Goal: Information Seeking & Learning: Learn about a topic

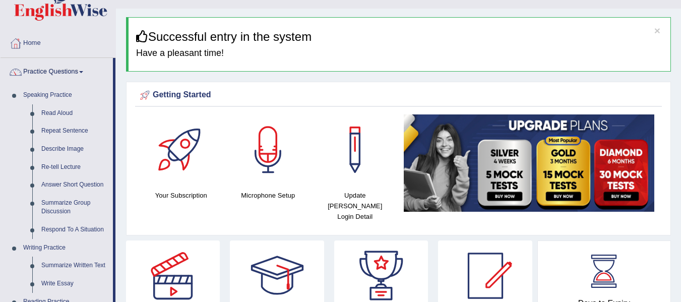
scroll to position [21, 0]
click at [77, 145] on link "Describe Image" at bounding box center [75, 149] width 76 height 18
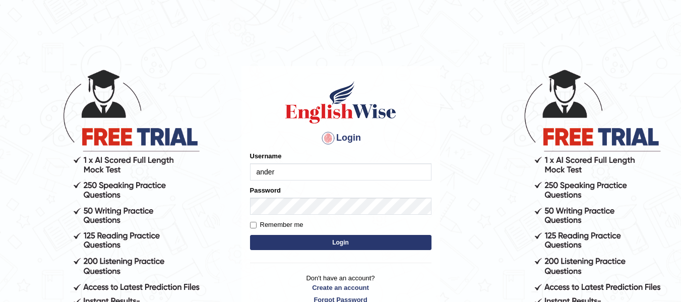
type input "Andersons"
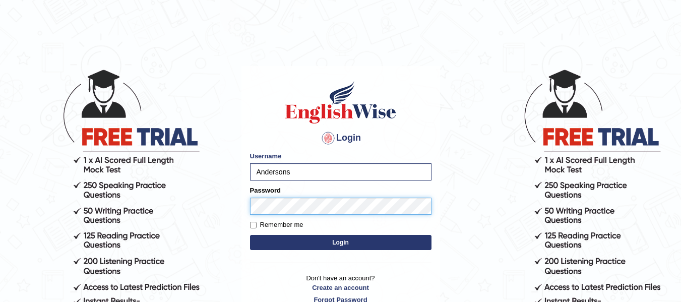
click at [250, 235] on button "Login" at bounding box center [340, 242] width 181 height 15
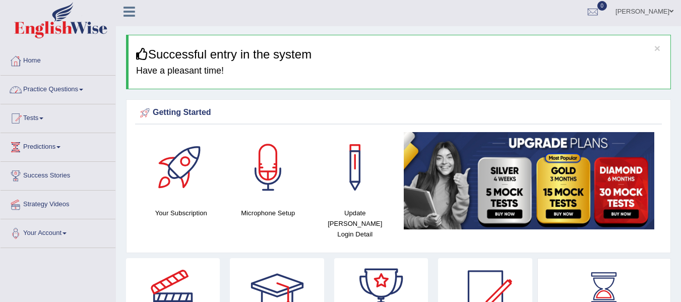
click at [84, 84] on link "Practice Questions" at bounding box center [58, 88] width 115 height 25
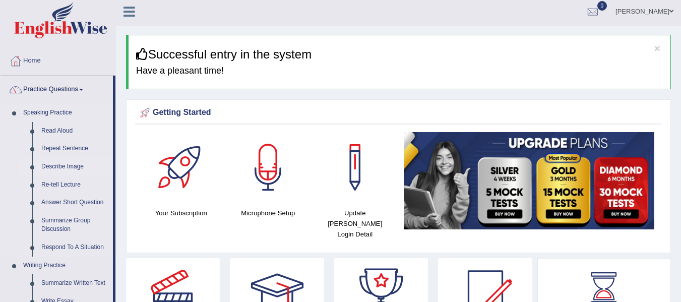
click at [74, 168] on link "Describe Image" at bounding box center [75, 167] width 76 height 18
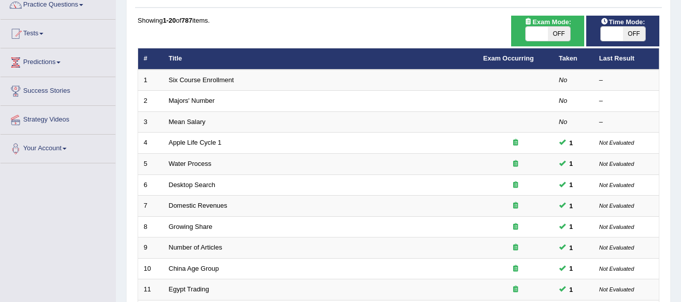
scroll to position [87, 0]
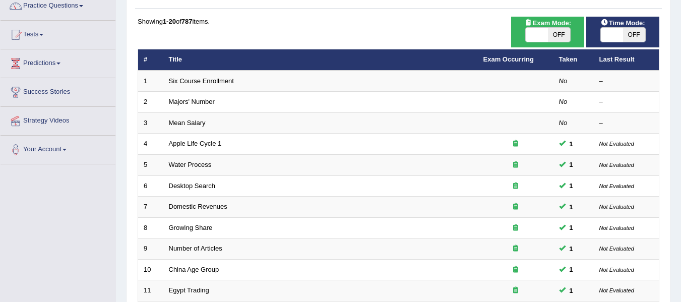
click at [680, 94] on html "Toggle navigation Home Practice Questions Speaking Practice Read Aloud Repeat S…" at bounding box center [340, 64] width 681 height 302
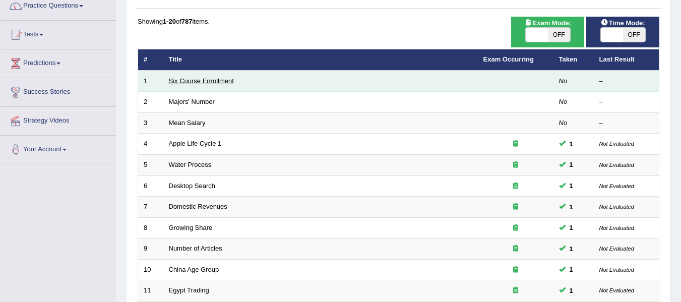
click at [216, 84] on link "Six Course Enrollment" at bounding box center [201, 81] width 65 height 8
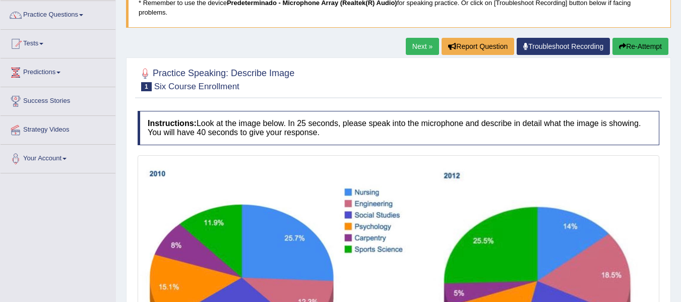
scroll to position [77, 0]
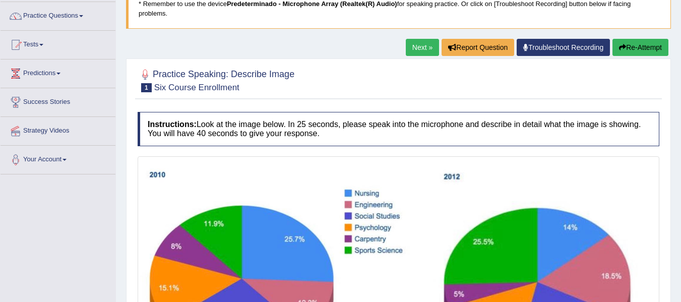
click at [680, 98] on html "Toggle navigation Home Practice Questions Speaking Practice Read Aloud Repeat S…" at bounding box center [340, 74] width 681 height 302
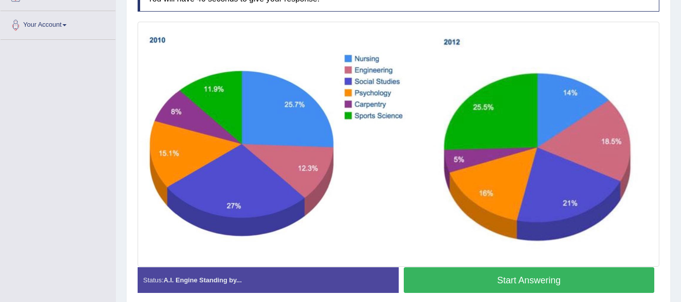
scroll to position [205, 0]
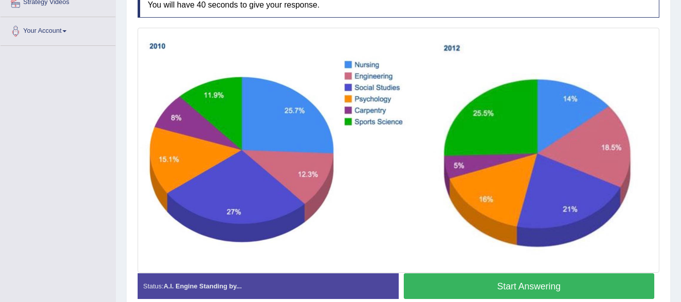
click at [515, 279] on button "Start Answering" at bounding box center [529, 286] width 251 height 26
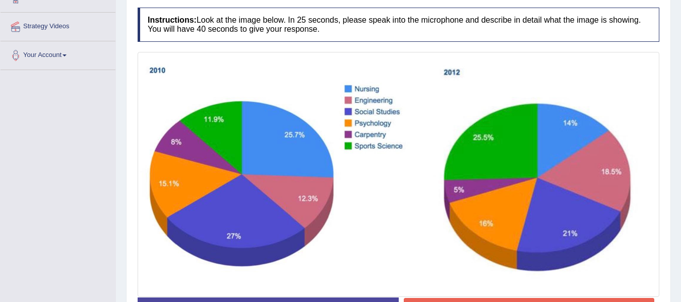
scroll to position [200, 0]
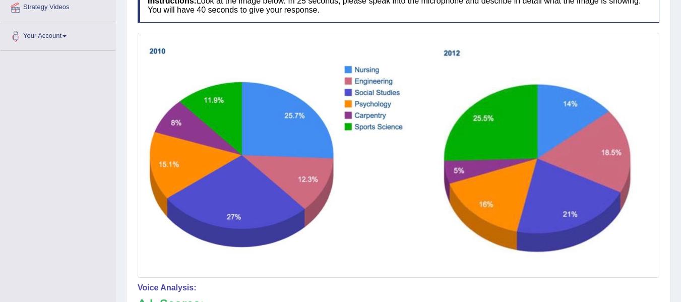
drag, startPoint x: 688, startPoint y: 174, endPoint x: 688, endPoint y: 216, distance: 41.8
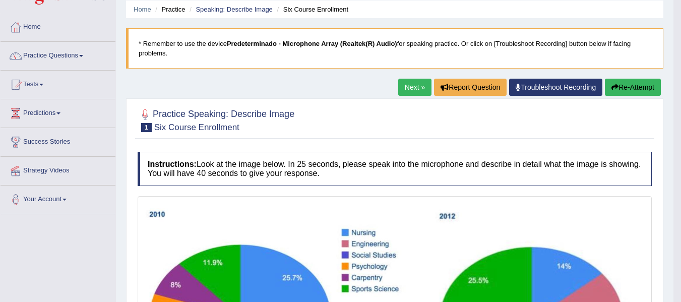
scroll to position [34, 0]
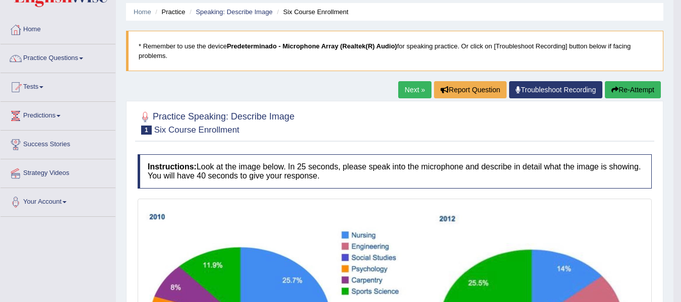
click at [620, 86] on button "Re-Attempt" at bounding box center [633, 89] width 56 height 17
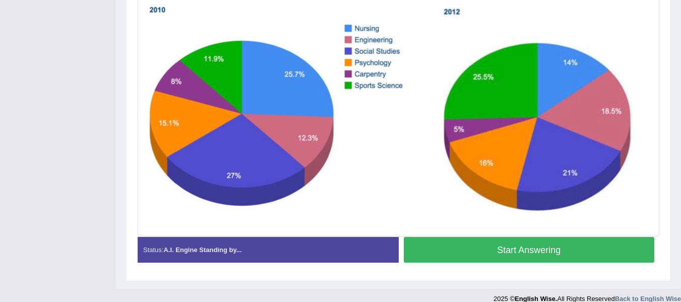
scroll to position [255, 0]
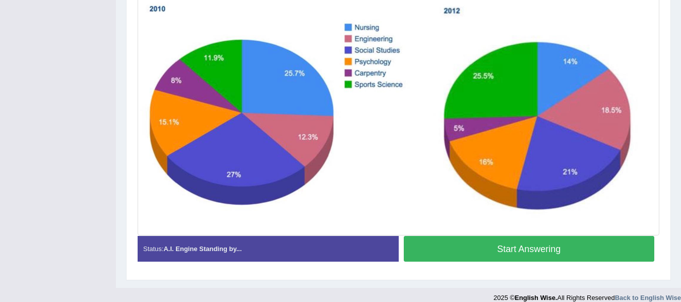
click at [564, 243] on button "Start Answering" at bounding box center [529, 249] width 251 height 26
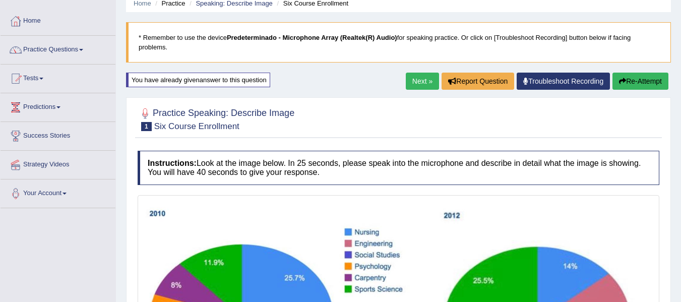
scroll to position [41, 0]
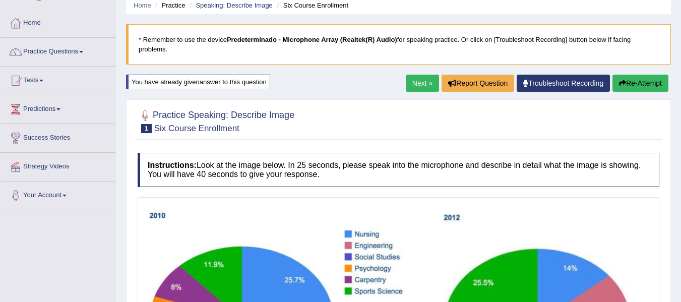
click at [652, 90] on button "Re-Attempt" at bounding box center [640, 83] width 56 height 17
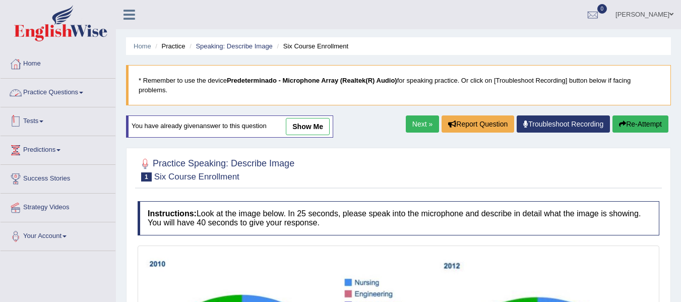
click at [56, 91] on link "Practice Questions" at bounding box center [58, 91] width 115 height 25
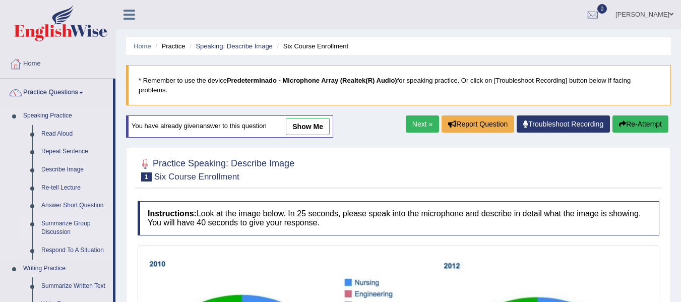
click at [64, 220] on link "Summarize Group Discussion" at bounding box center [75, 228] width 76 height 27
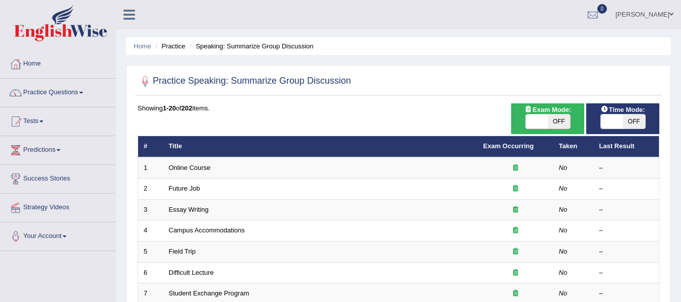
click at [204, 168] on link "Online Course" at bounding box center [190, 168] width 42 height 8
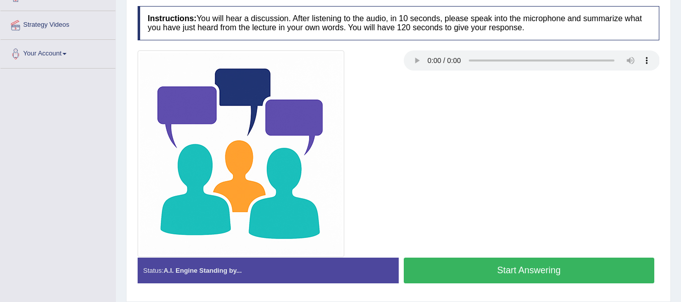
scroll to position [185, 0]
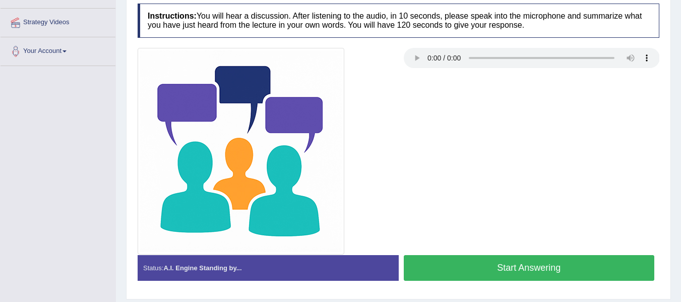
click at [534, 264] on button "Start Answering" at bounding box center [529, 268] width 251 height 26
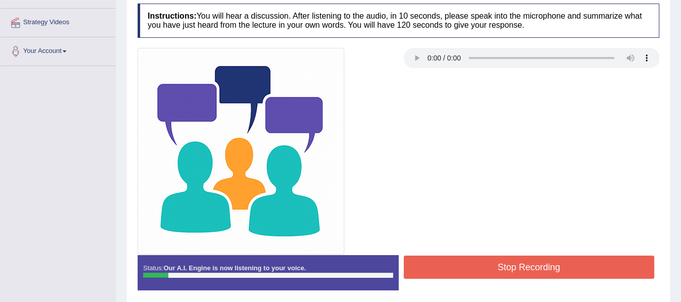
click at [528, 269] on button "Stop Recording" at bounding box center [529, 266] width 251 height 23
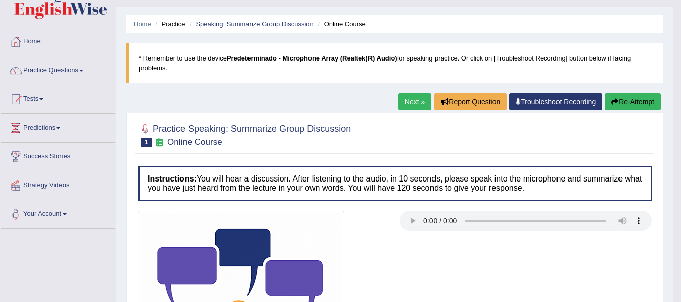
scroll to position [6, 0]
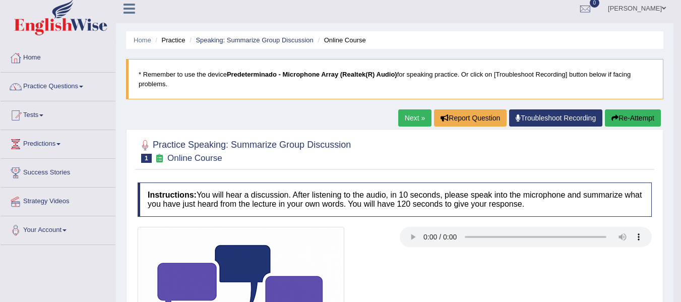
click at [644, 116] on button "Re-Attempt" at bounding box center [633, 117] width 56 height 17
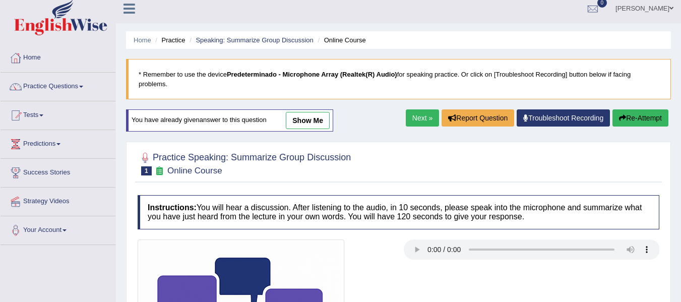
drag, startPoint x: 680, startPoint y: 66, endPoint x: 684, endPoint y: 85, distance: 19.7
click at [680, 85] on html "Toggle navigation Home Practice Questions Speaking Practice Read Aloud Repeat S…" at bounding box center [340, 145] width 681 height 302
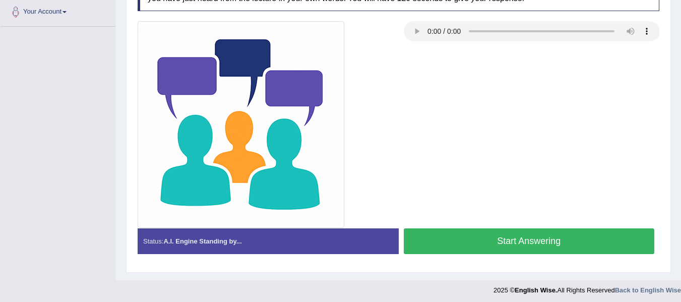
scroll to position [228, 0]
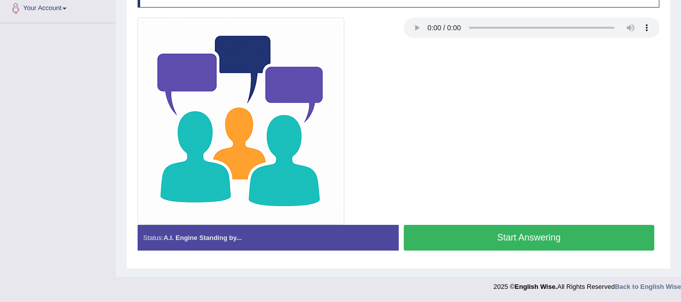
click at [556, 237] on button "Start Answering" at bounding box center [529, 238] width 251 height 26
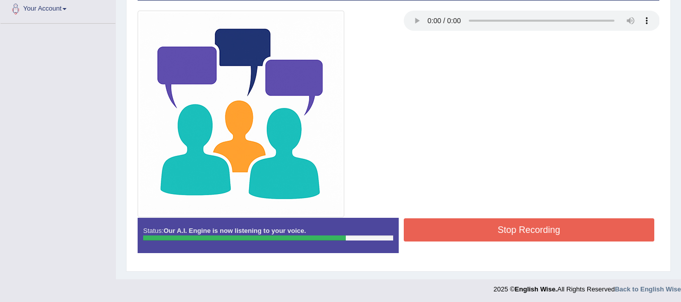
click at [554, 233] on button "Stop Recording" at bounding box center [529, 229] width 251 height 23
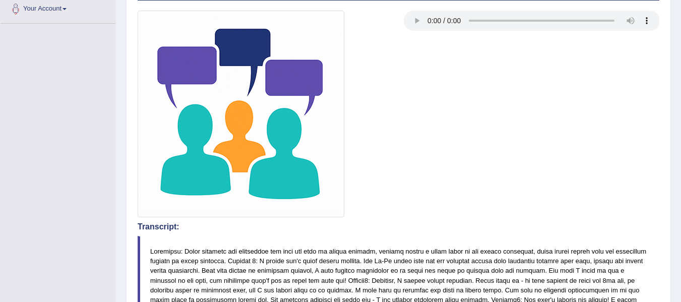
drag, startPoint x: 688, startPoint y: 153, endPoint x: 688, endPoint y: 186, distance: 33.3
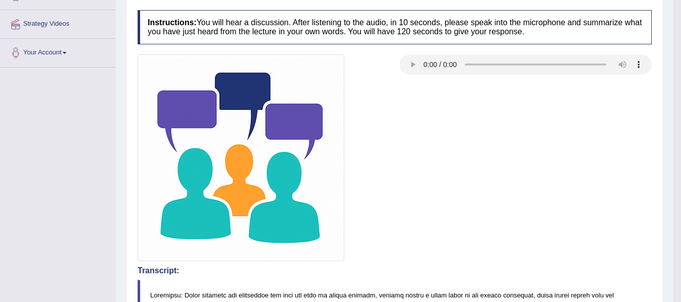
scroll to position [96, 0]
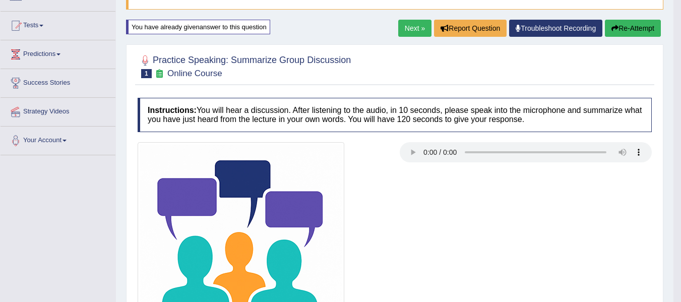
click at [626, 27] on button "Re-Attempt" at bounding box center [633, 28] width 56 height 17
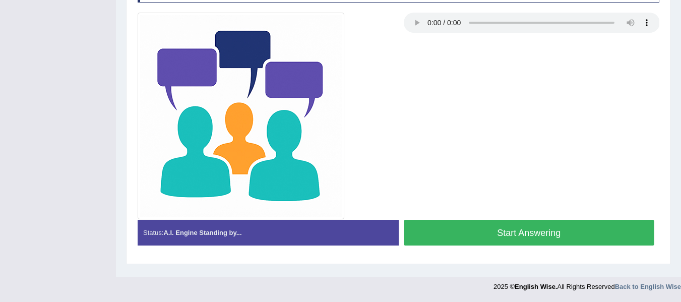
scroll to position [228, 0]
click at [534, 233] on button "Start Answering" at bounding box center [529, 233] width 251 height 26
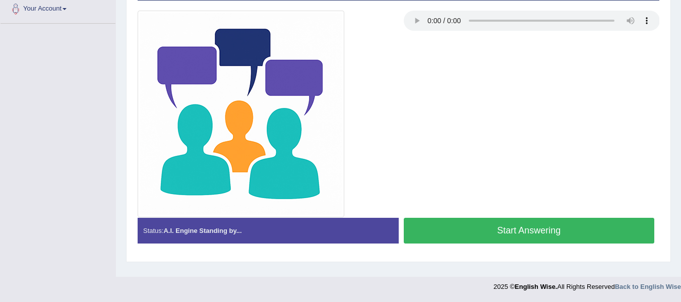
scroll to position [227, 0]
click at [534, 232] on button "Start Answering" at bounding box center [529, 231] width 251 height 26
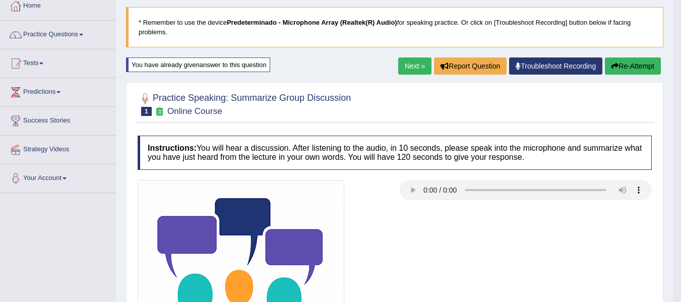
scroll to position [56, 0]
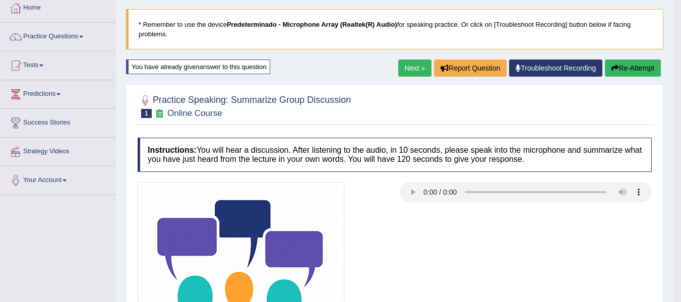
click at [400, 68] on link "Next »" at bounding box center [414, 67] width 33 height 17
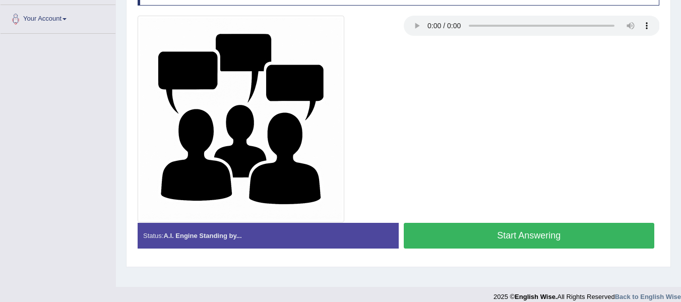
scroll to position [218, 0]
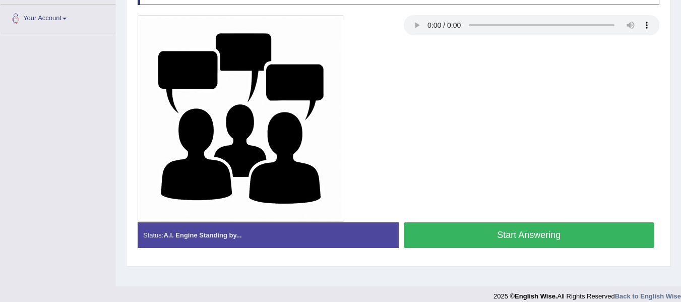
click at [551, 227] on button "Start Answering" at bounding box center [529, 235] width 251 height 26
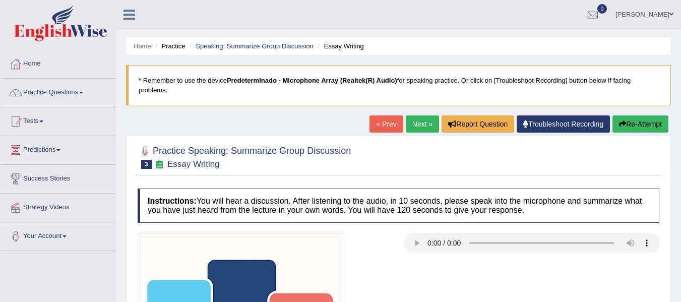
click at [415, 120] on link "Next »" at bounding box center [422, 123] width 33 height 17
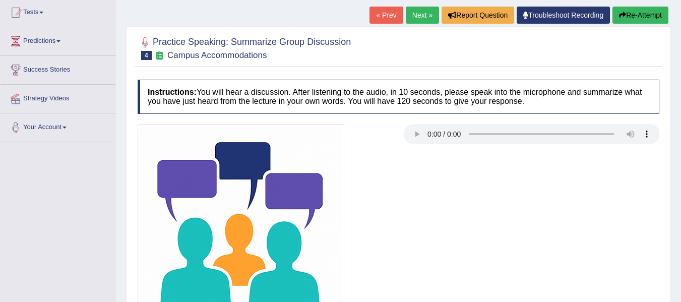
scroll to position [227, 0]
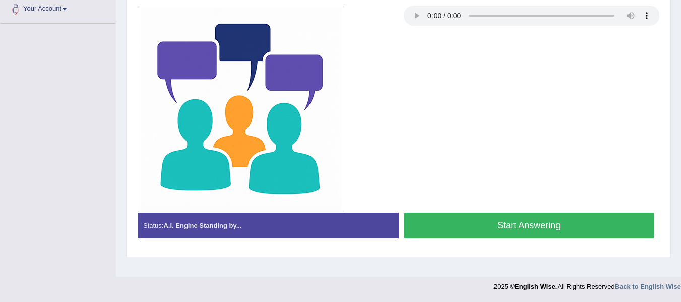
click at [532, 234] on button "Start Answering" at bounding box center [529, 226] width 251 height 26
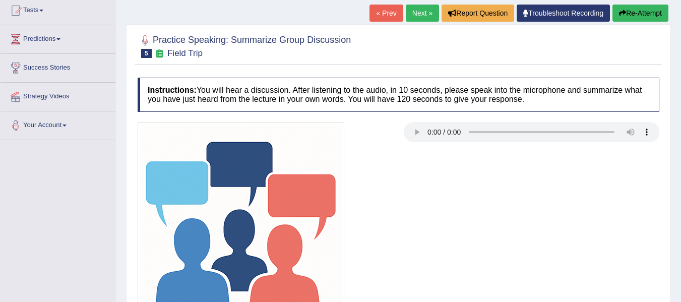
scroll to position [227, 0]
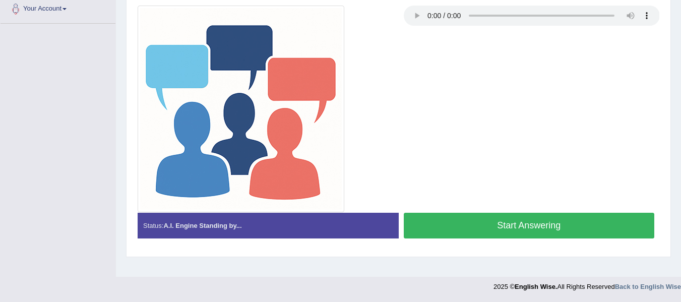
click at [498, 232] on button "Start Answering" at bounding box center [529, 226] width 251 height 26
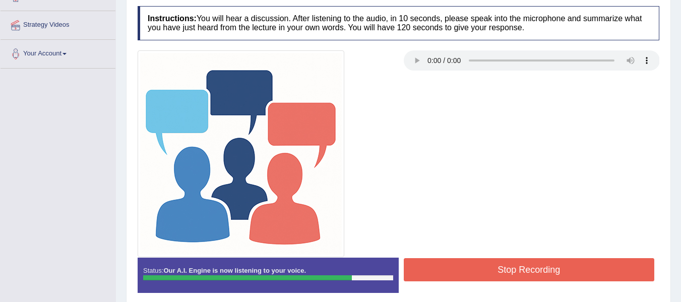
scroll to position [199, 0]
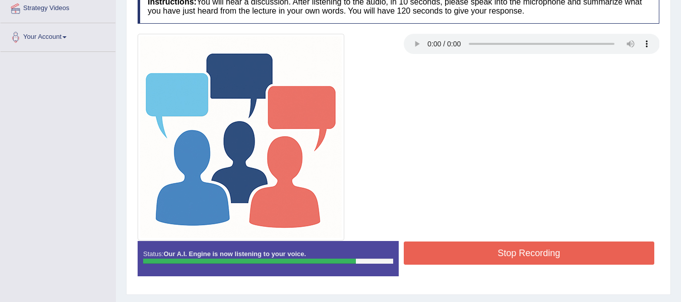
click at [530, 244] on button "Stop Recording" at bounding box center [529, 252] width 251 height 23
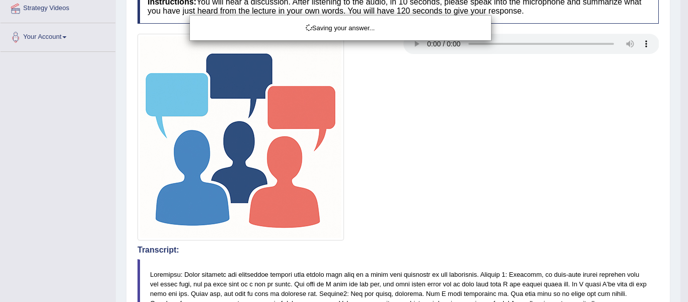
click at [680, 171] on div "Saving your answer..." at bounding box center [344, 151] width 688 height 302
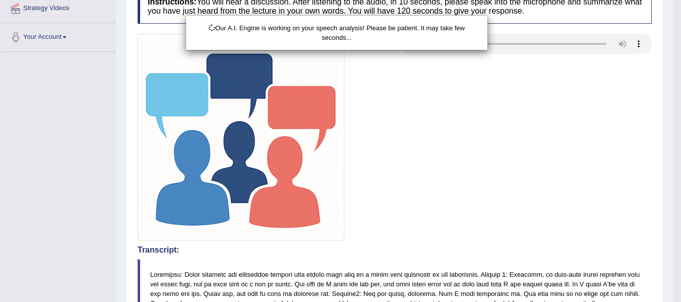
click at [677, 178] on div "Our A.I. Engine is working on your speech analysis! Please be patient. It may t…" at bounding box center [340, 151] width 681 height 302
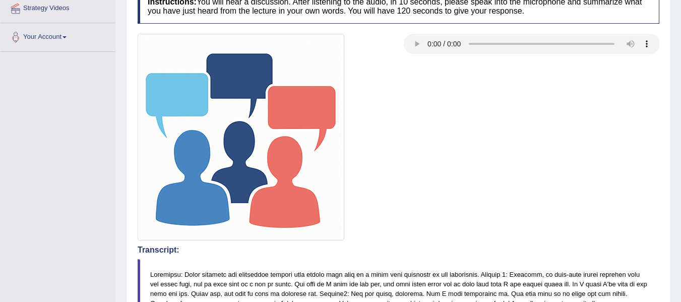
drag, startPoint x: 688, startPoint y: 144, endPoint x: 688, endPoint y: 154, distance: 10.1
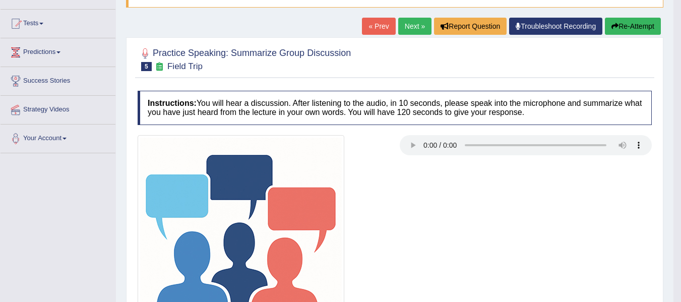
scroll to position [56, 0]
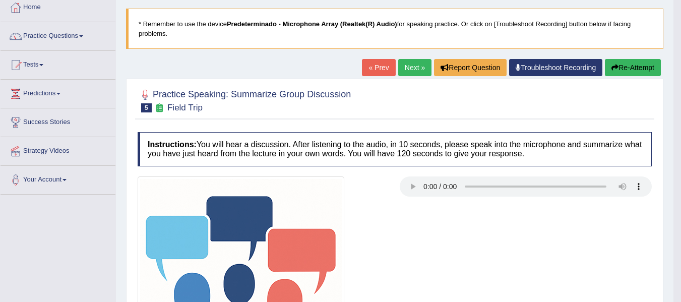
click at [410, 73] on link "Next »" at bounding box center [414, 67] width 33 height 17
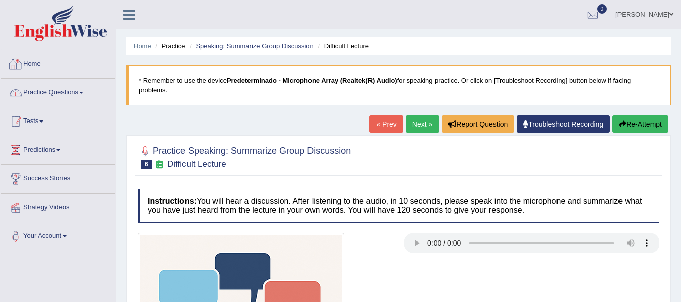
click at [23, 114] on link "Tests" at bounding box center [58, 119] width 115 height 25
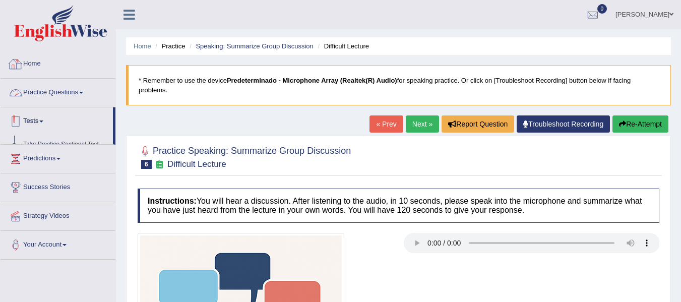
click at [32, 94] on link "Practice Questions" at bounding box center [58, 91] width 115 height 25
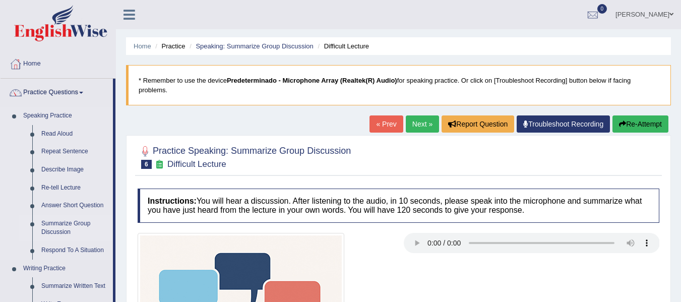
click at [66, 230] on link "Summarize Group Discussion" at bounding box center [75, 228] width 76 height 27
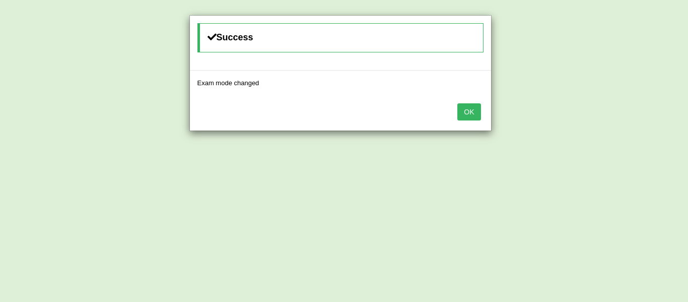
click at [472, 107] on button "OK" at bounding box center [469, 111] width 23 height 17
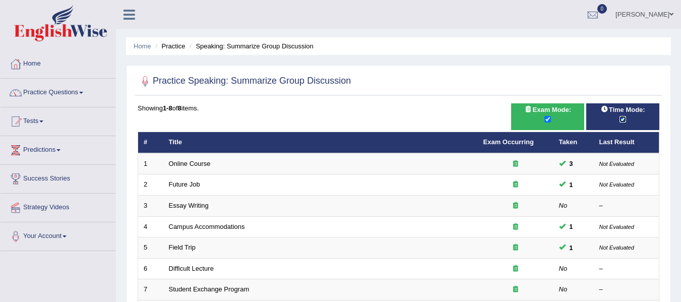
checkbox input "true"
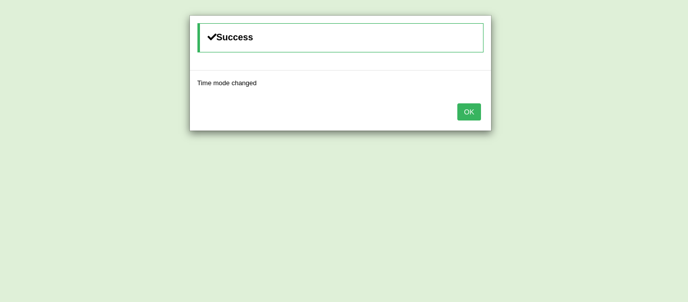
click at [463, 121] on div "OK" at bounding box center [340, 112] width 301 height 35
click at [464, 118] on button "OK" at bounding box center [469, 111] width 23 height 17
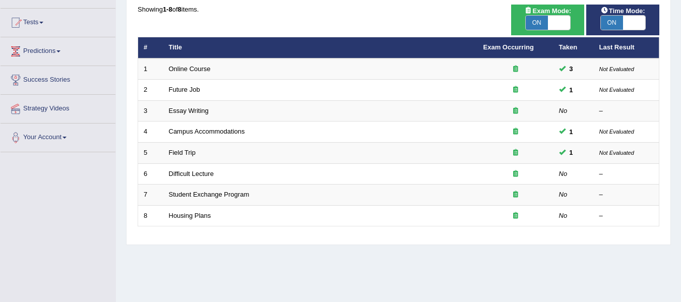
scroll to position [145, 0]
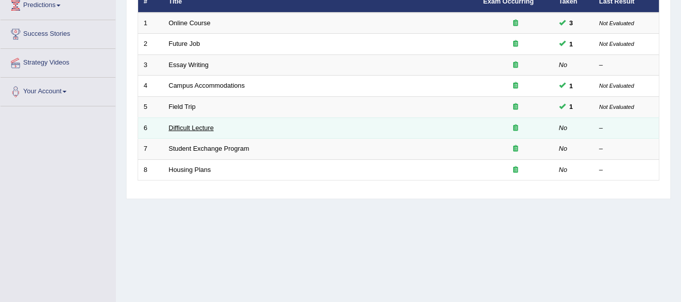
click at [208, 126] on link "Difficult Lecture" at bounding box center [191, 128] width 45 height 8
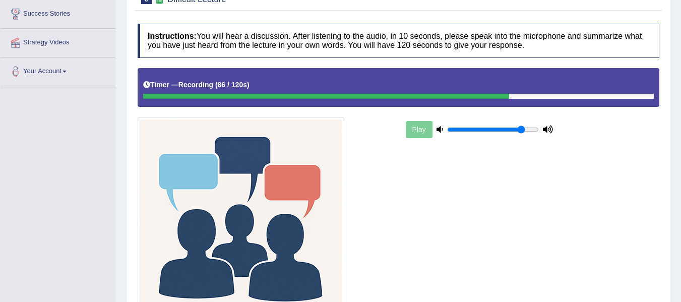
scroll to position [264, 0]
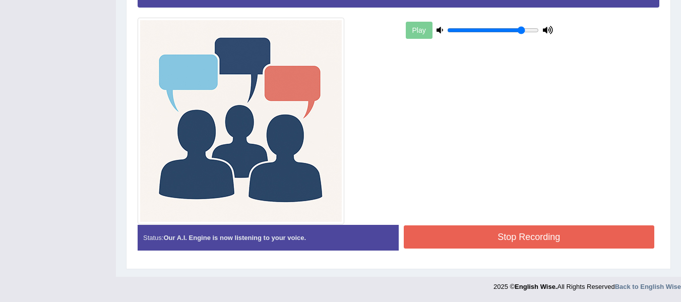
click at [541, 245] on button "Stop Recording" at bounding box center [529, 236] width 251 height 23
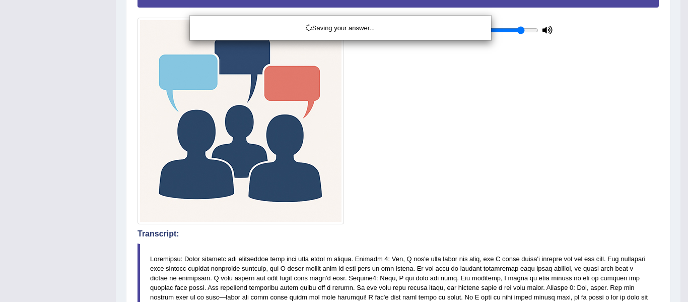
click at [596, 79] on div "Saving your answer..." at bounding box center [344, 151] width 688 height 302
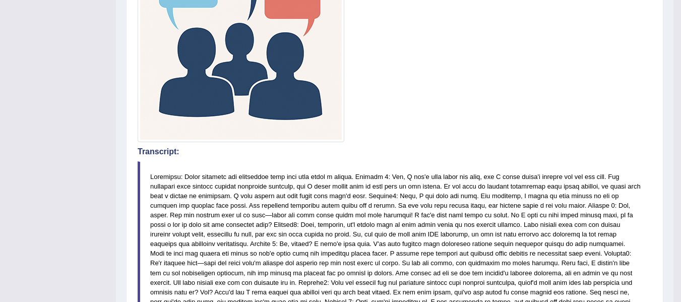
scroll to position [593, 0]
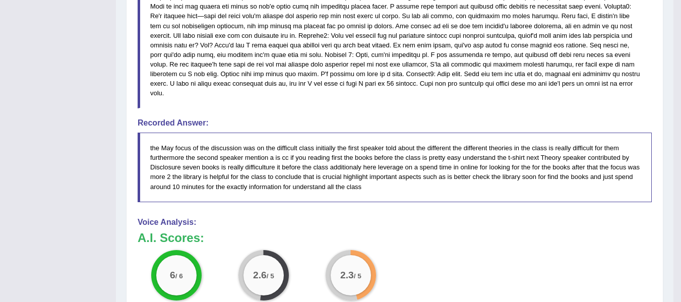
drag, startPoint x: 688, startPoint y: 190, endPoint x: 623, endPoint y: 254, distance: 91.2
click at [623, 254] on div "6 / 6 Content 2.6 / 5 Oral fluency 2.3 / 5 Pronunciation" at bounding box center [395, 282] width 524 height 65
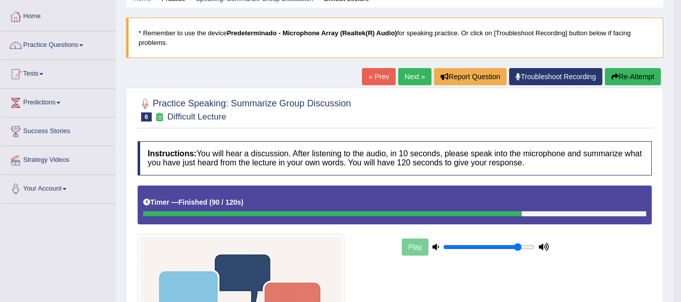
scroll to position [0, 0]
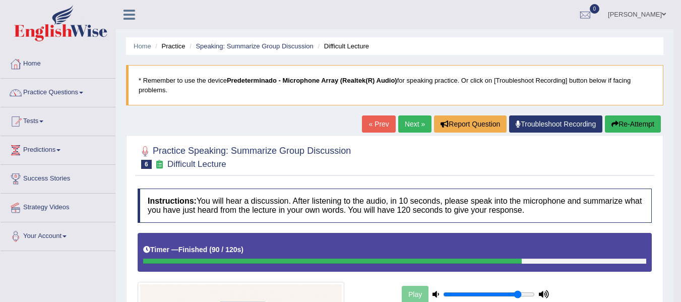
click at [406, 125] on link "Next »" at bounding box center [414, 123] width 33 height 17
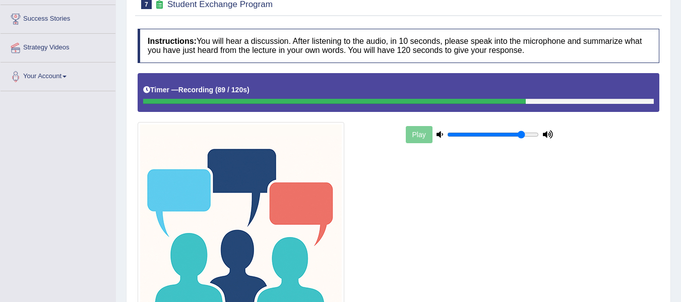
scroll to position [264, 0]
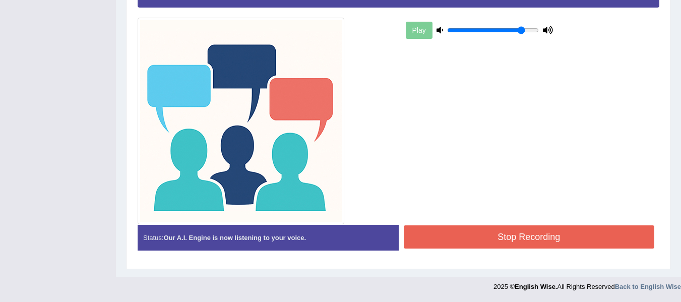
click at [546, 233] on button "Stop Recording" at bounding box center [529, 236] width 251 height 23
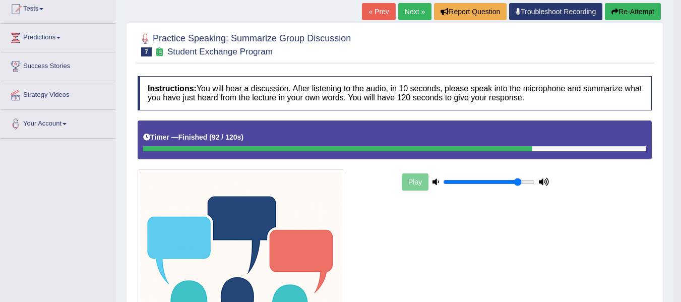
scroll to position [86, 0]
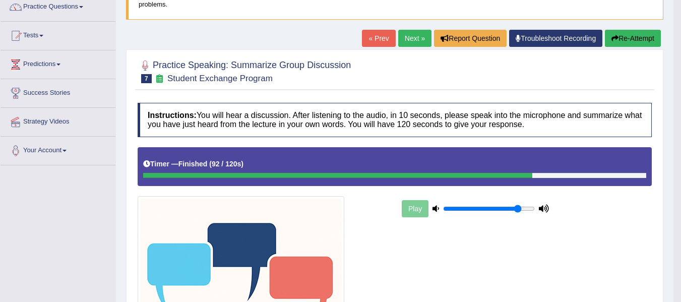
drag, startPoint x: 688, startPoint y: 107, endPoint x: 688, endPoint y: 84, distance: 22.7
click at [680, 84] on html "Toggle navigation Home Practice Questions Speaking Practice Read Aloud Repeat S…" at bounding box center [340, 65] width 681 height 302
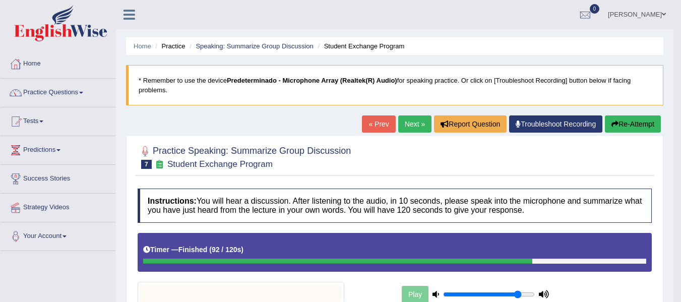
click at [631, 16] on link "[PERSON_NAME]" at bounding box center [636, 13] width 73 height 26
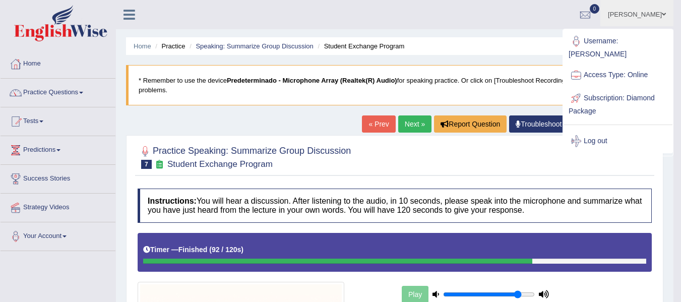
click at [415, 121] on link "Next »" at bounding box center [414, 123] width 33 height 17
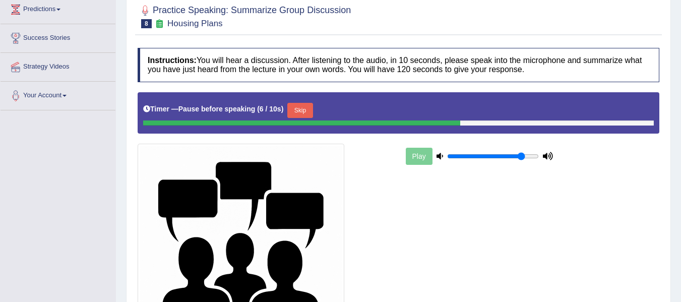
scroll to position [134, 0]
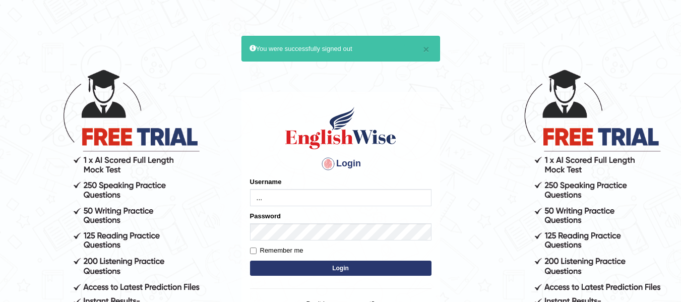
type input "... 0"
